Goal: Navigation & Orientation: Understand site structure

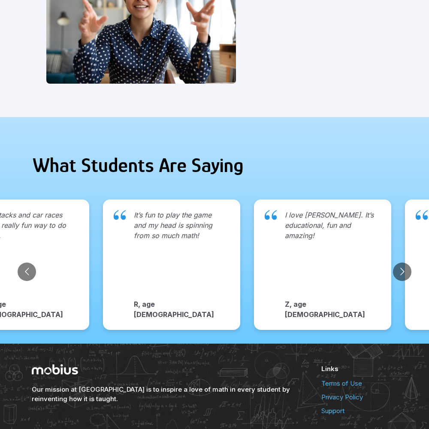
scroll to position [882, 0]
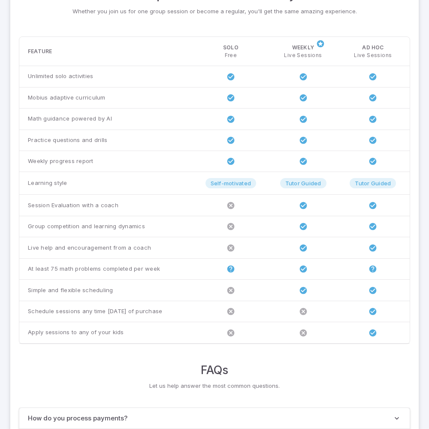
scroll to position [658, 0]
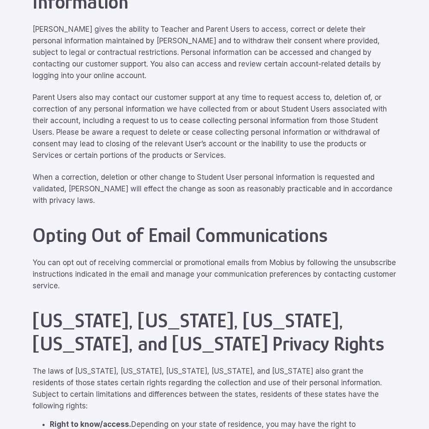
scroll to position [3863, 0]
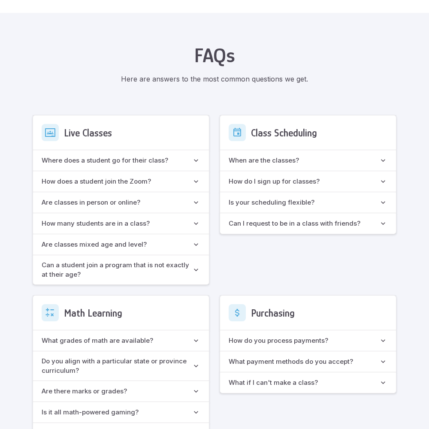
scroll to position [762, 0]
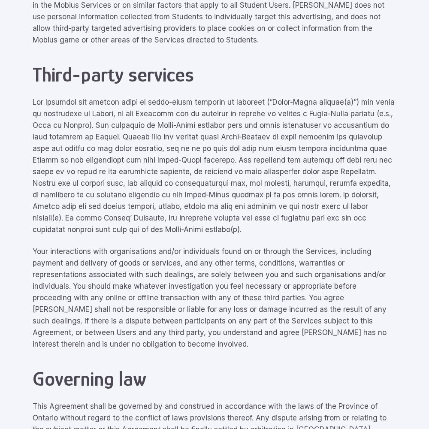
scroll to position [3863, 0]
